Goal: Task Accomplishment & Management: Manage account settings

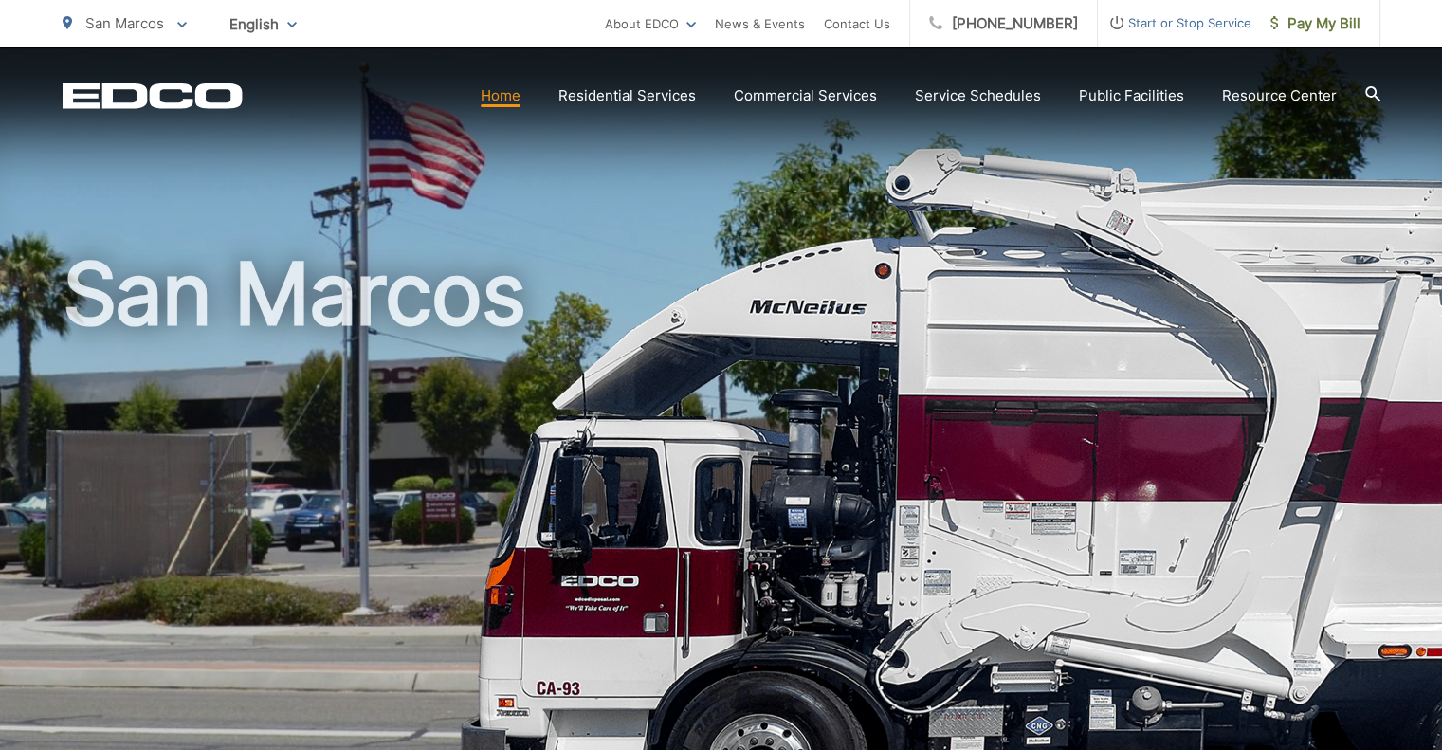
click at [489, 91] on link "Home" at bounding box center [501, 95] width 40 height 23
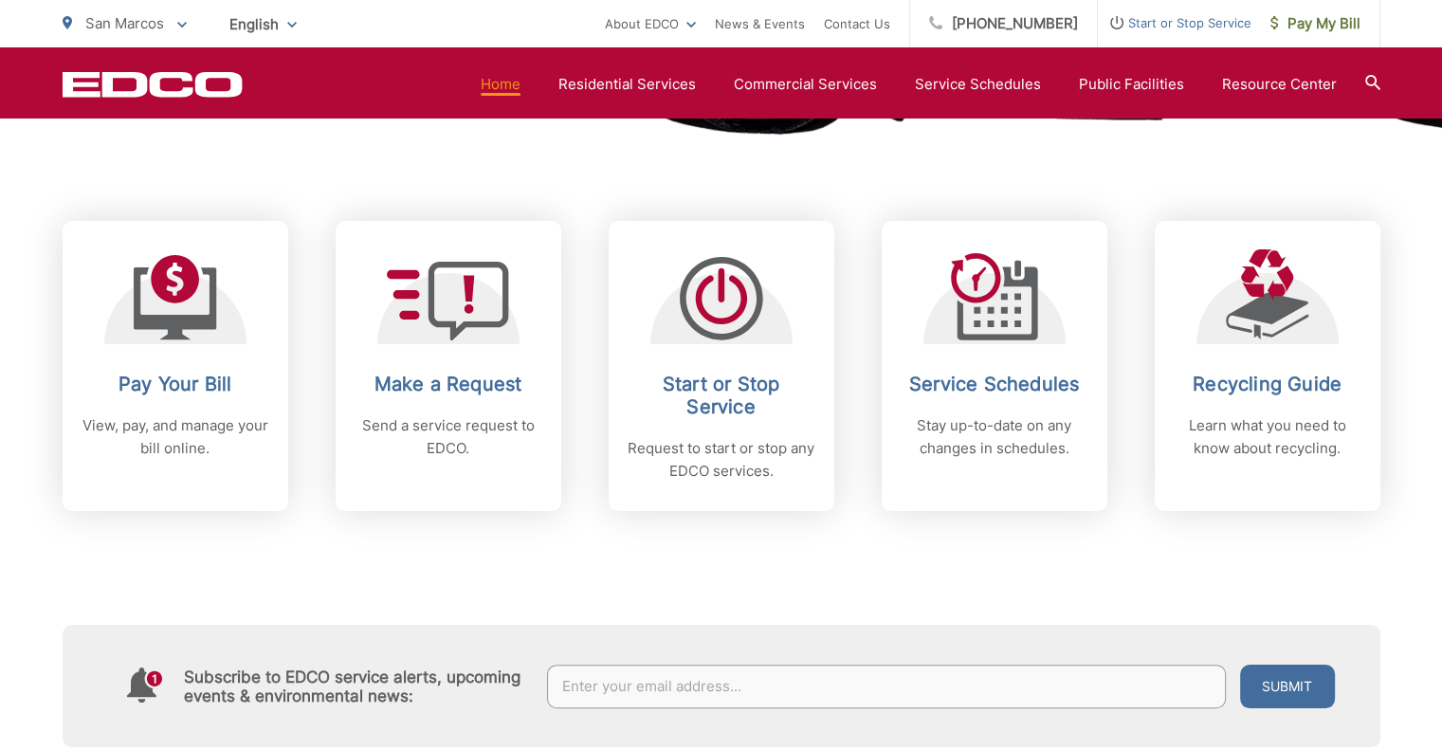
scroll to position [759, 0]
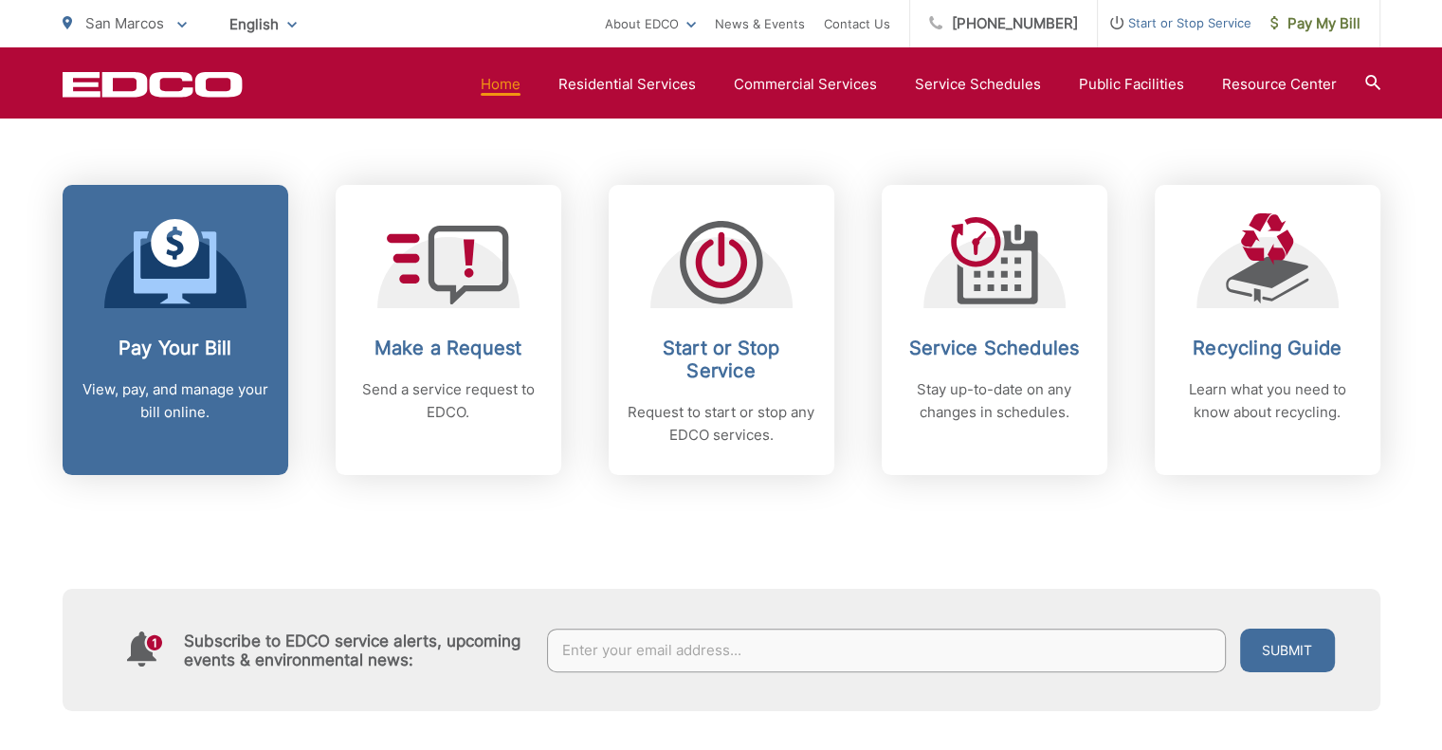
click at [145, 397] on p "View, pay, and manage your bill online." at bounding box center [176, 401] width 188 height 46
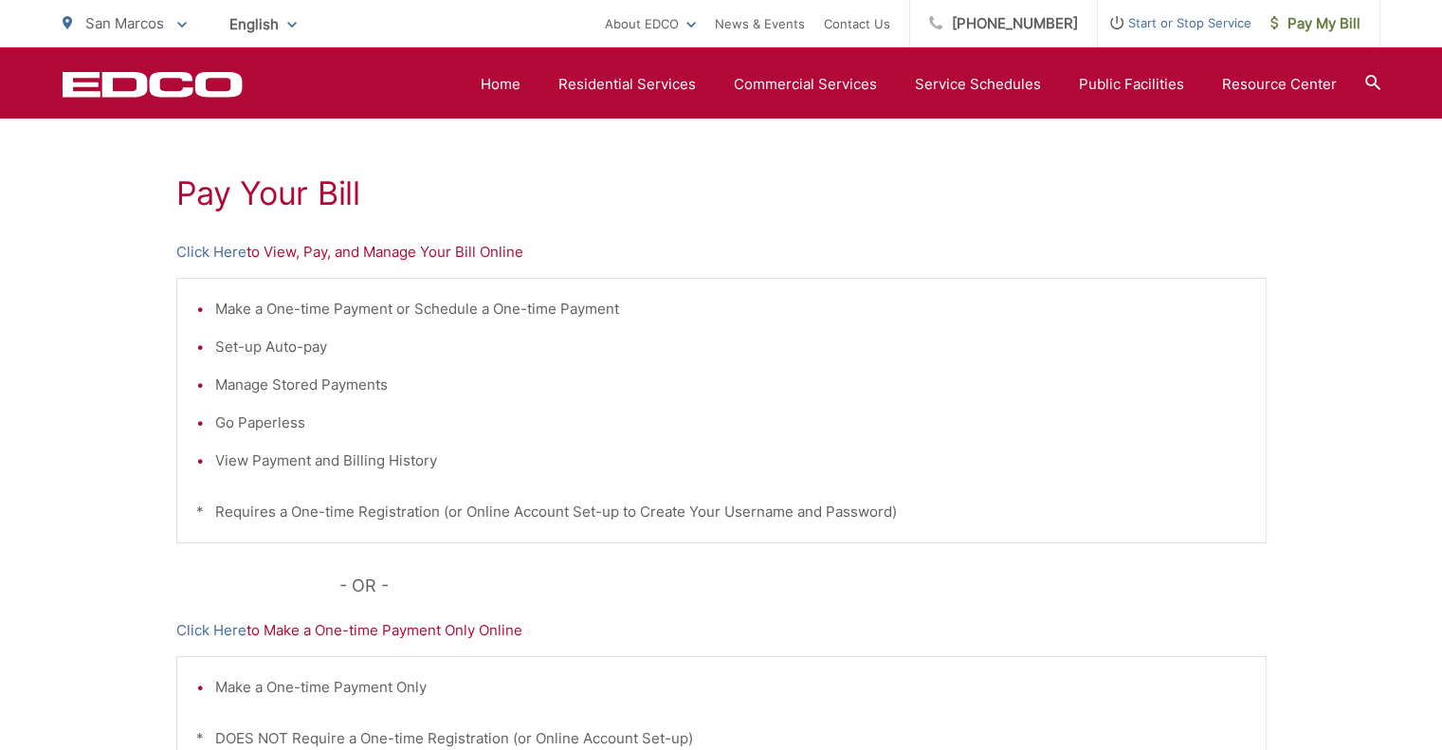
scroll to position [285, 0]
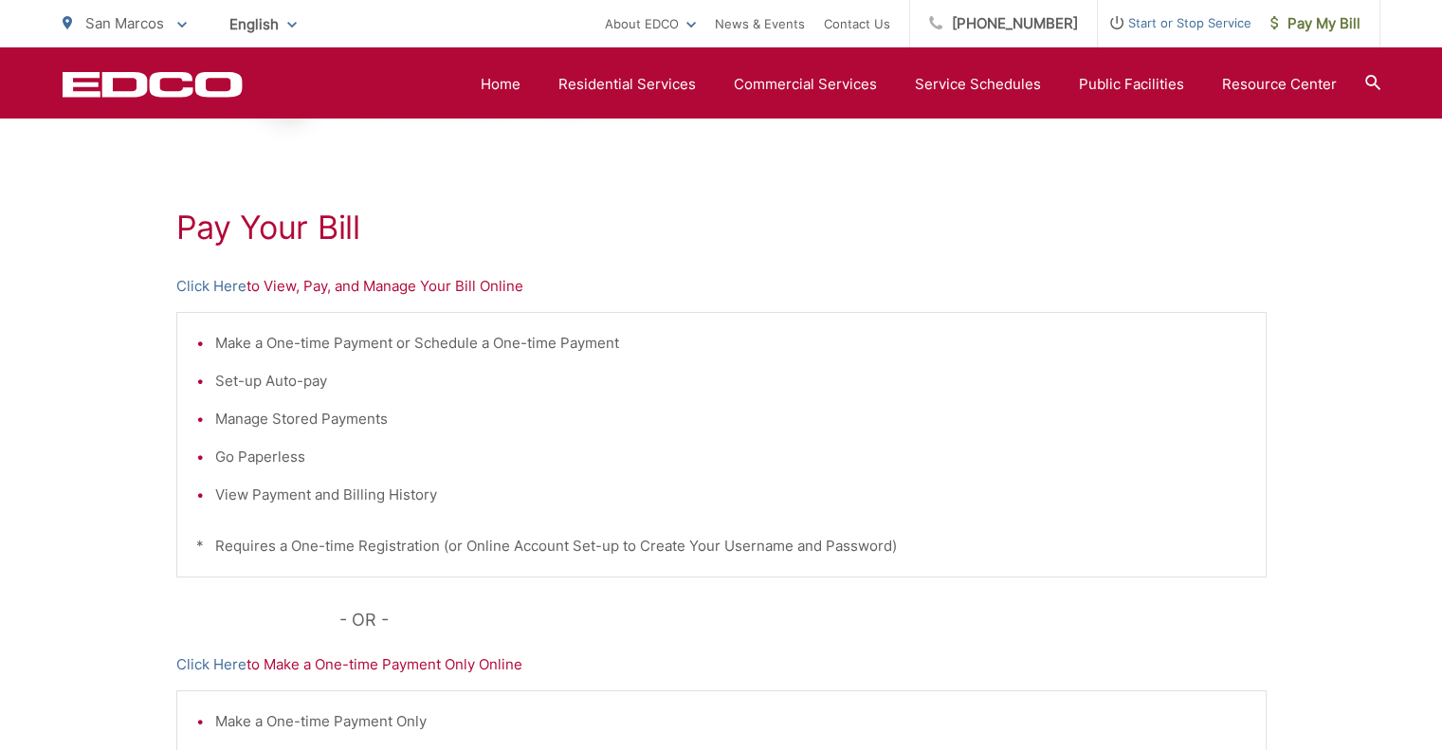
click at [287, 291] on p "Click Here to View, Pay, and Manage Your Bill Online" at bounding box center [721, 286] width 1091 height 23
click at [229, 289] on link "Click Here" at bounding box center [211, 286] width 70 height 23
